Goal: Information Seeking & Learning: Learn about a topic

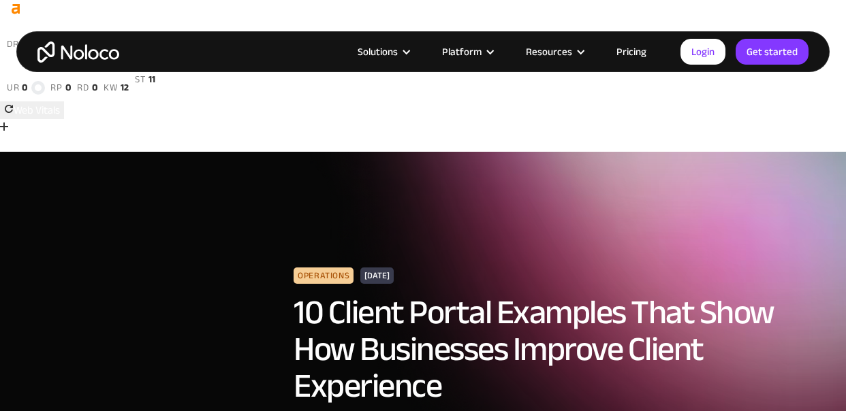
scroll to position [27, 0]
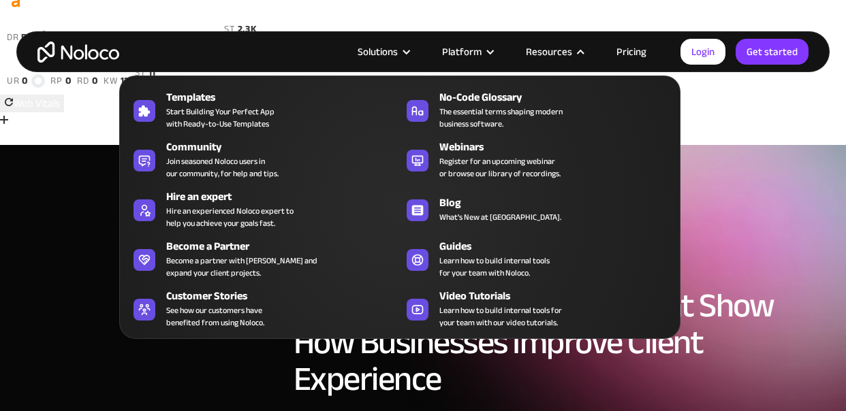
click at [568, 59] on nav "Templates Start Building Your Perfect App with Ready-to-Use Templates No-Code G…" at bounding box center [399, 198] width 561 height 283
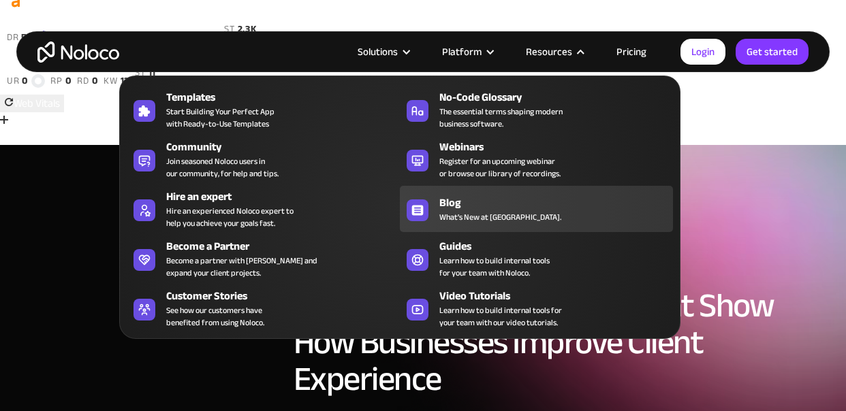
click at [458, 213] on span "What's New at [GEOGRAPHIC_DATA]." at bounding box center [500, 217] width 122 height 12
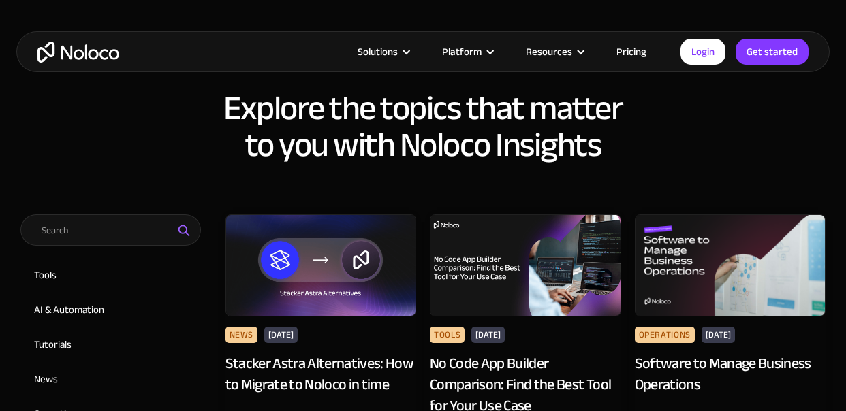
scroll to position [652, 0]
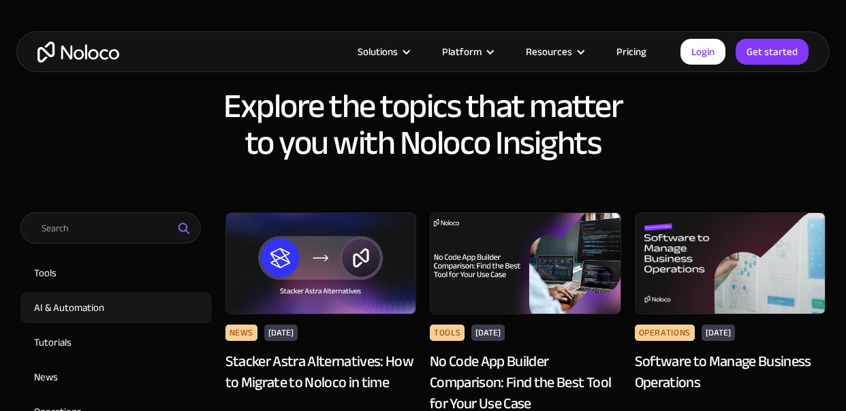
click at [69, 292] on input "AI & Automation" at bounding box center [115, 307] width 191 height 31
checkbox input "true"
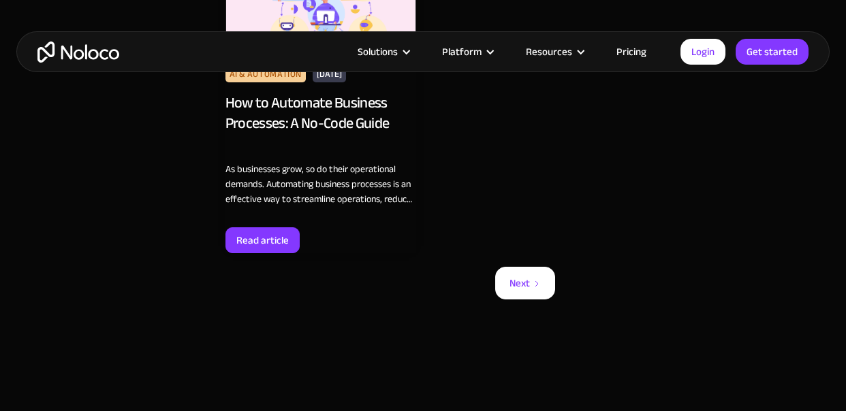
scroll to position [2321, 0]
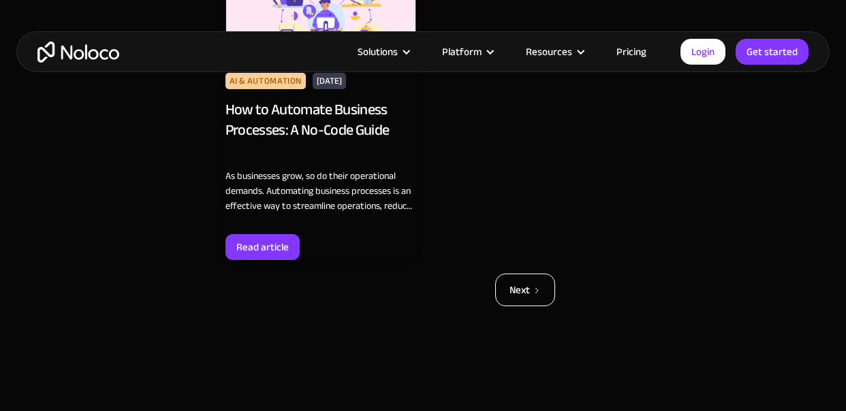
click at [527, 281] on div "Next" at bounding box center [519, 290] width 20 height 18
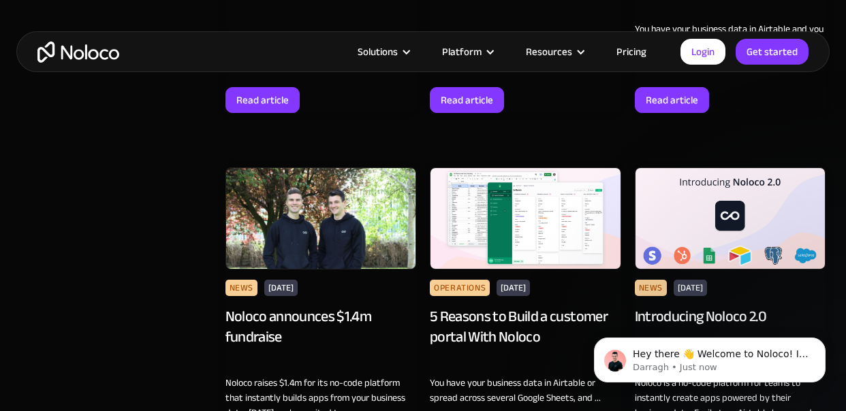
scroll to position [12038, 0]
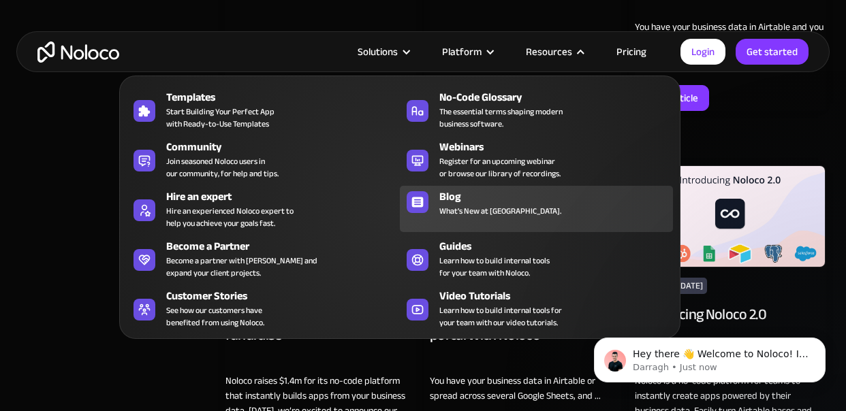
click at [485, 209] on span "What's New at [GEOGRAPHIC_DATA]." at bounding box center [500, 211] width 122 height 12
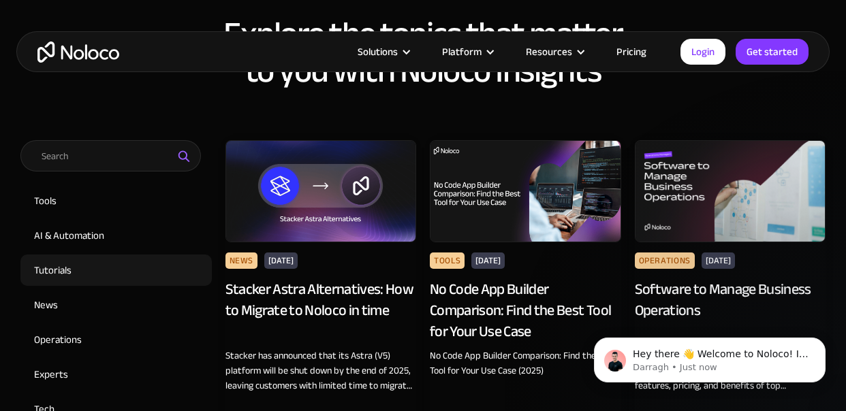
click at [46, 255] on input "Tutorials" at bounding box center [115, 270] width 191 height 31
checkbox input "true"
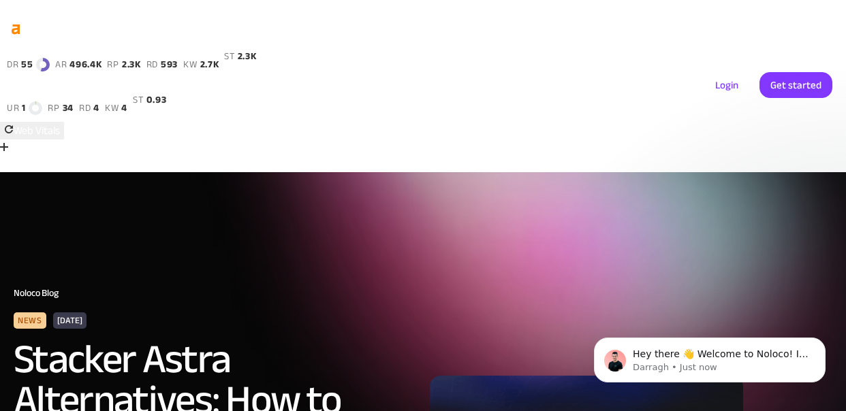
click at [58, 85] on img "home" at bounding box center [55, 85] width 82 height 21
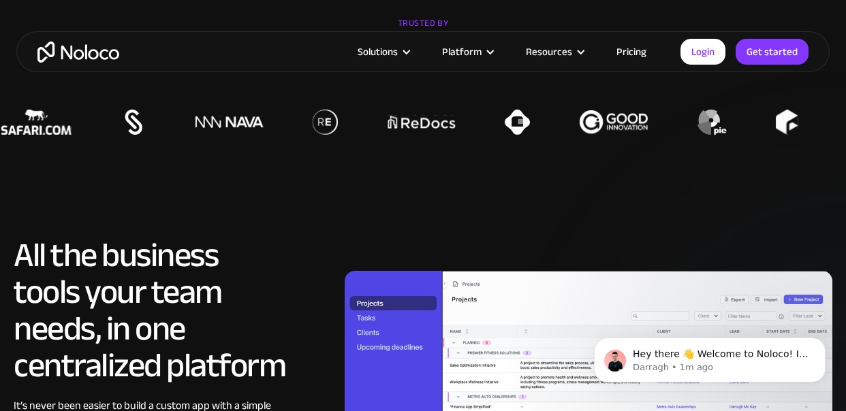
scroll to position [1145, 0]
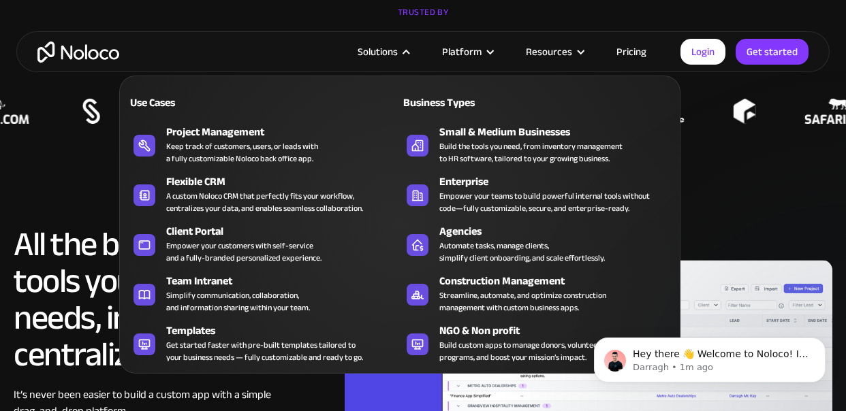
click at [410, 54] on div at bounding box center [406, 52] width 10 height 10
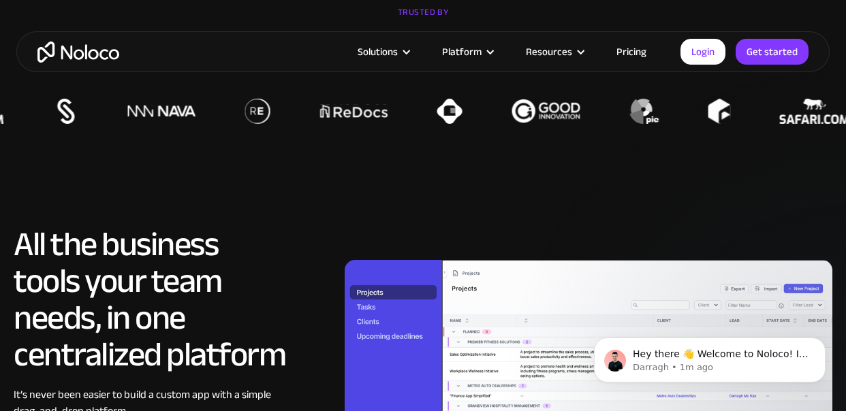
click at [410, 54] on div at bounding box center [406, 52] width 10 height 10
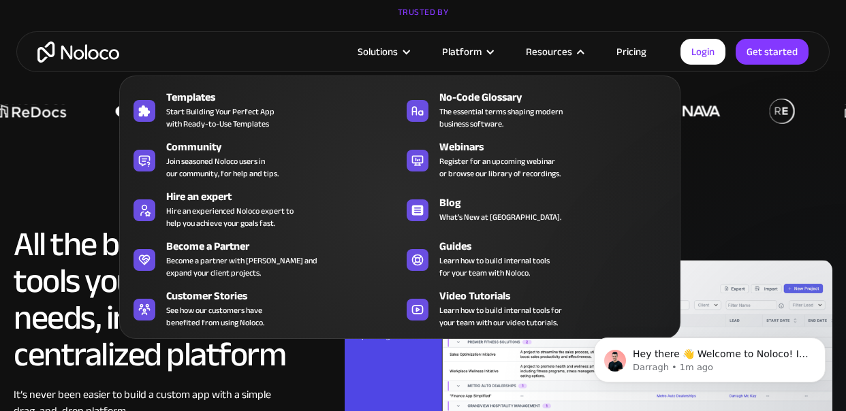
click at [572, 56] on div "Resources" at bounding box center [549, 52] width 46 height 18
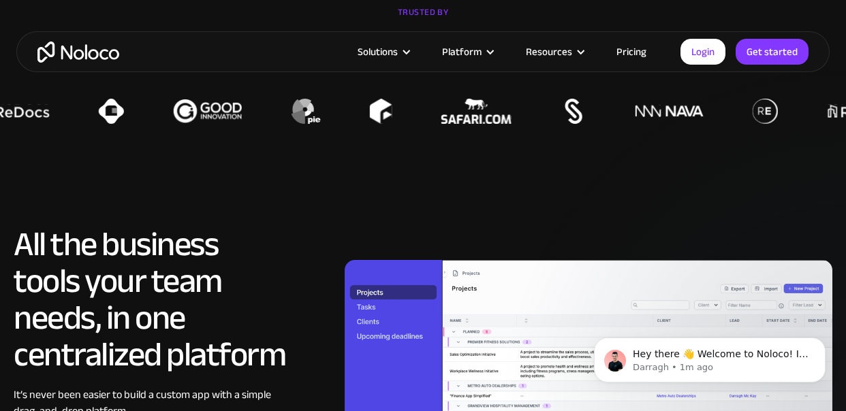
click at [572, 56] on div "Resources" at bounding box center [549, 52] width 46 height 18
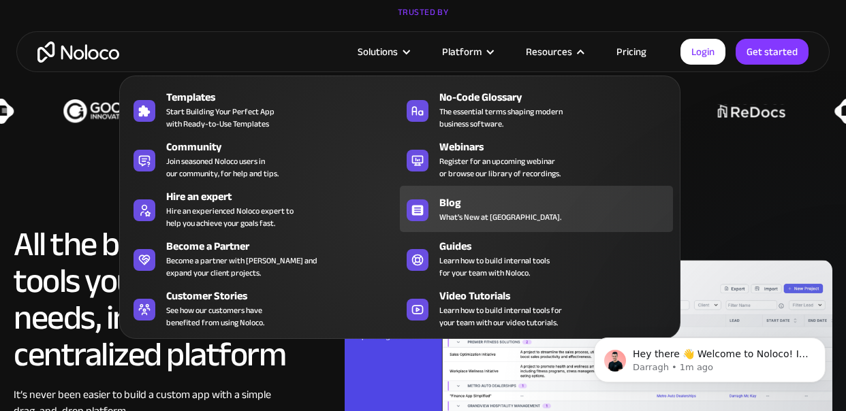
click at [468, 216] on span "What's New at [GEOGRAPHIC_DATA]." at bounding box center [500, 217] width 122 height 12
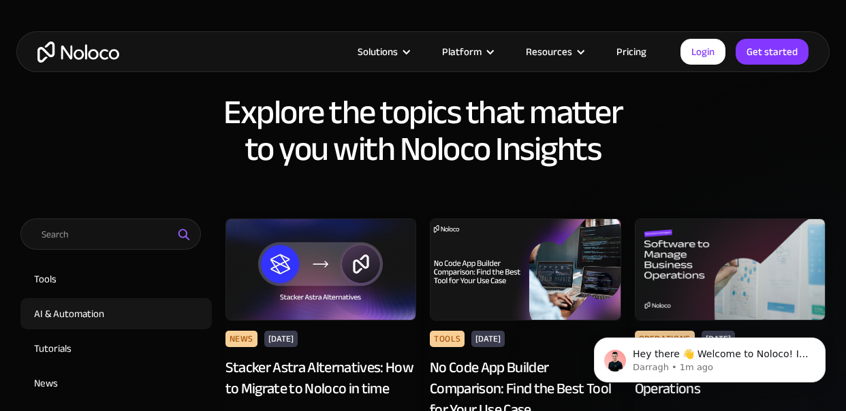
click at [90, 298] on input "AI & Automation" at bounding box center [115, 313] width 191 height 31
checkbox input "true"
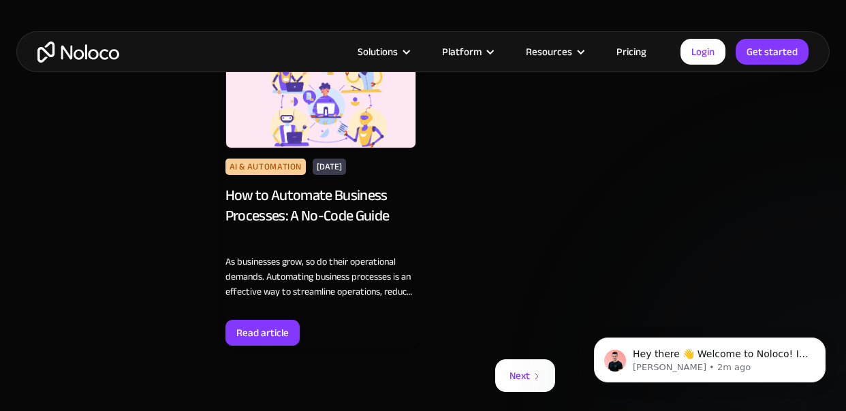
scroll to position [2293, 0]
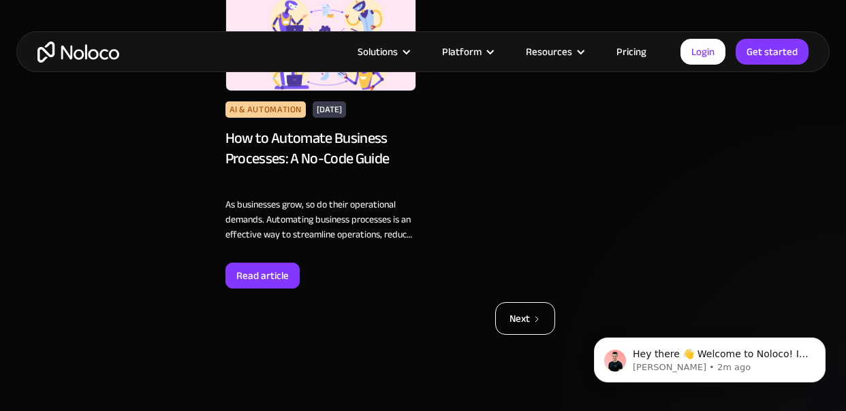
click at [517, 310] on div "Next" at bounding box center [519, 319] width 20 height 18
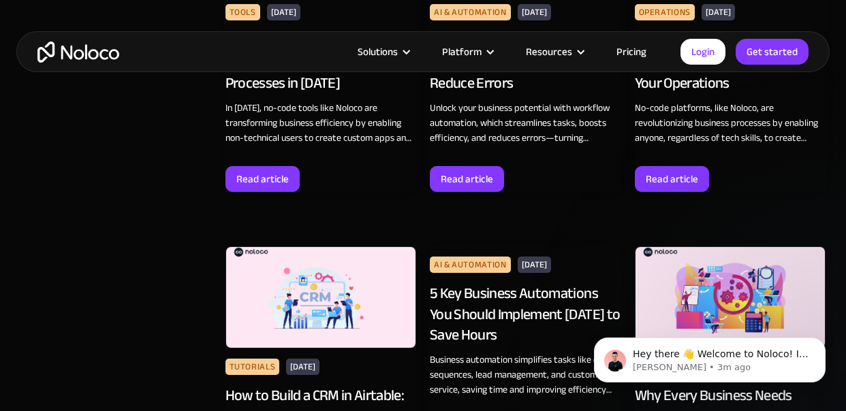
scroll to position [1333, 0]
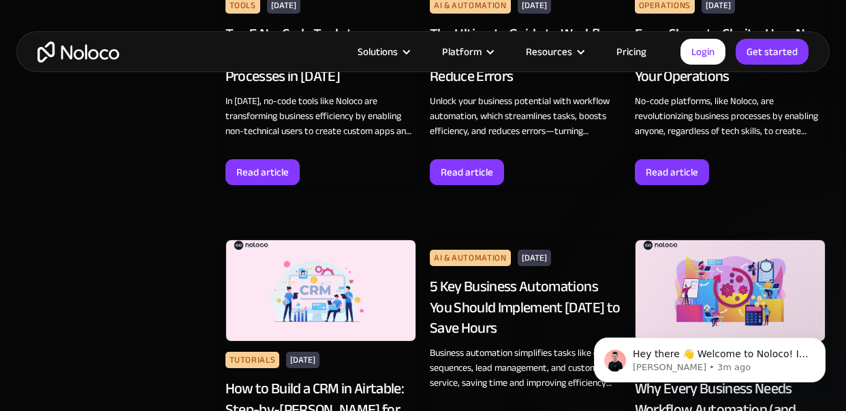
click at [496, 276] on div "5 Key Business Automations You Should Implement Today to Save Hours" at bounding box center [525, 307] width 191 height 63
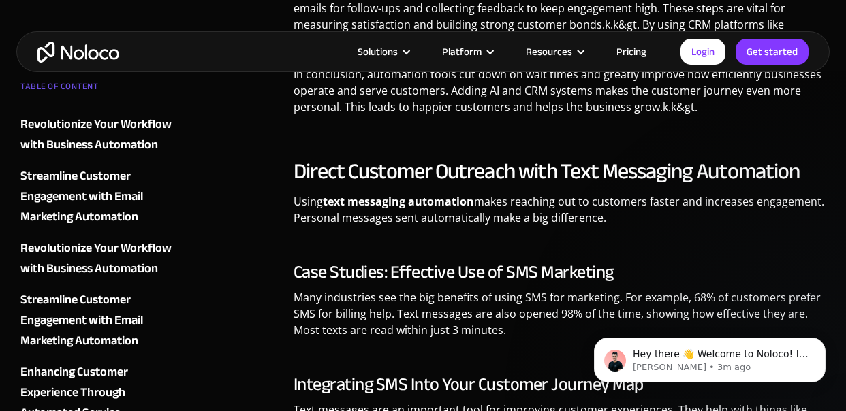
scroll to position [3118, 0]
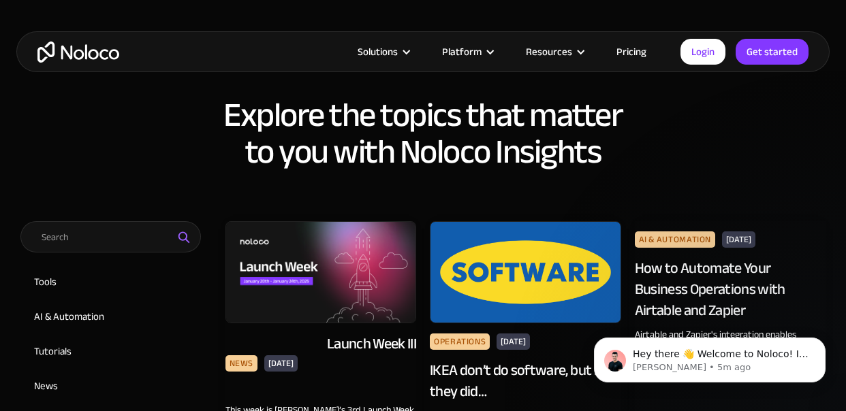
scroll to position [647, 0]
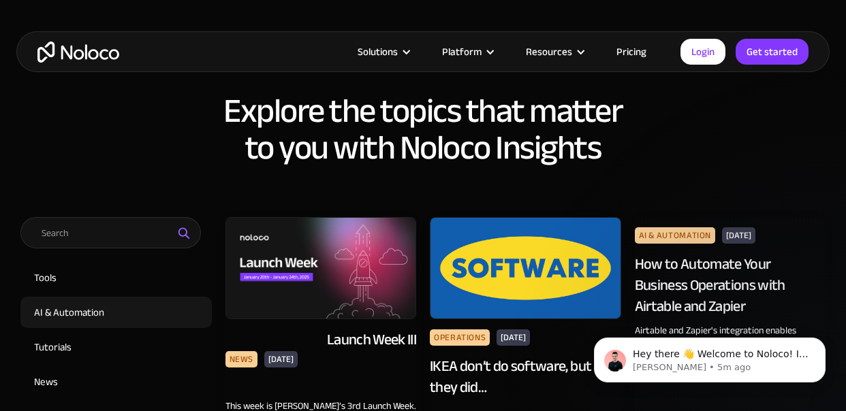
click at [89, 297] on input "AI & Automation" at bounding box center [115, 312] width 191 height 31
checkbox input "true"
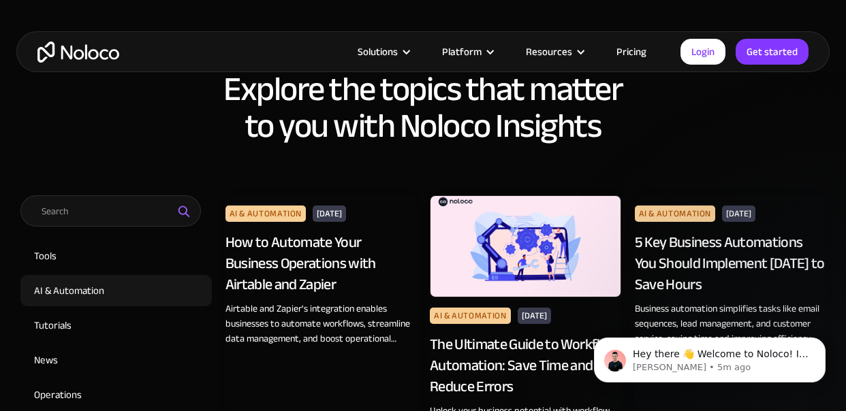
scroll to position [667, 0]
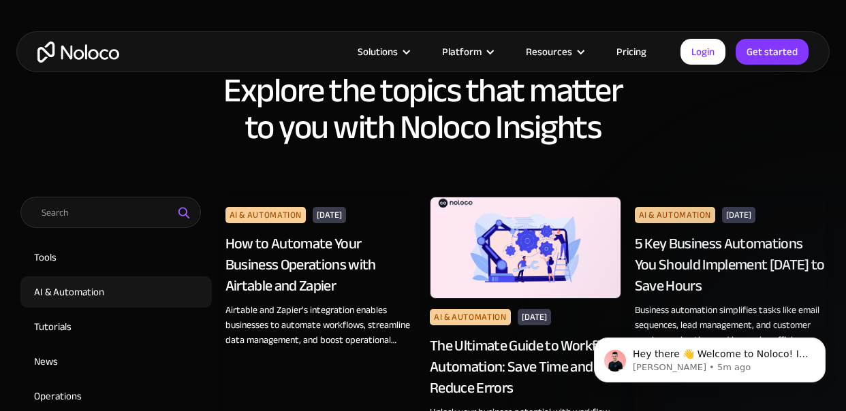
click at [461, 336] on div "The Ultimate Guide to Workflow Automation: Save Time and Reduce Errors" at bounding box center [525, 367] width 191 height 63
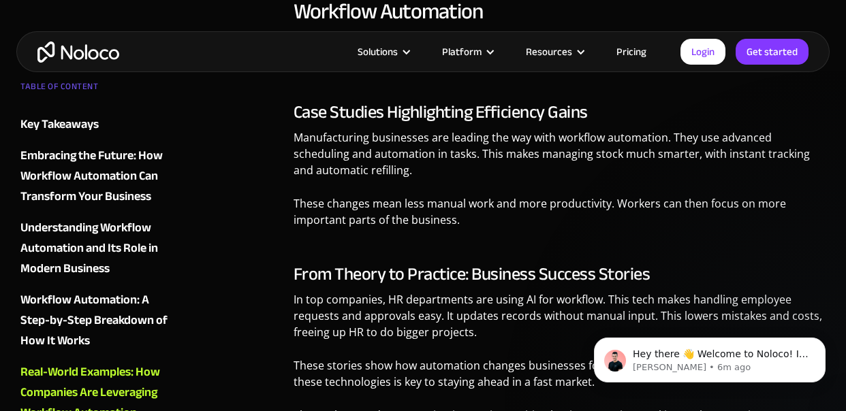
scroll to position [3085, 0]
